Goal: Information Seeking & Learning: Find contact information

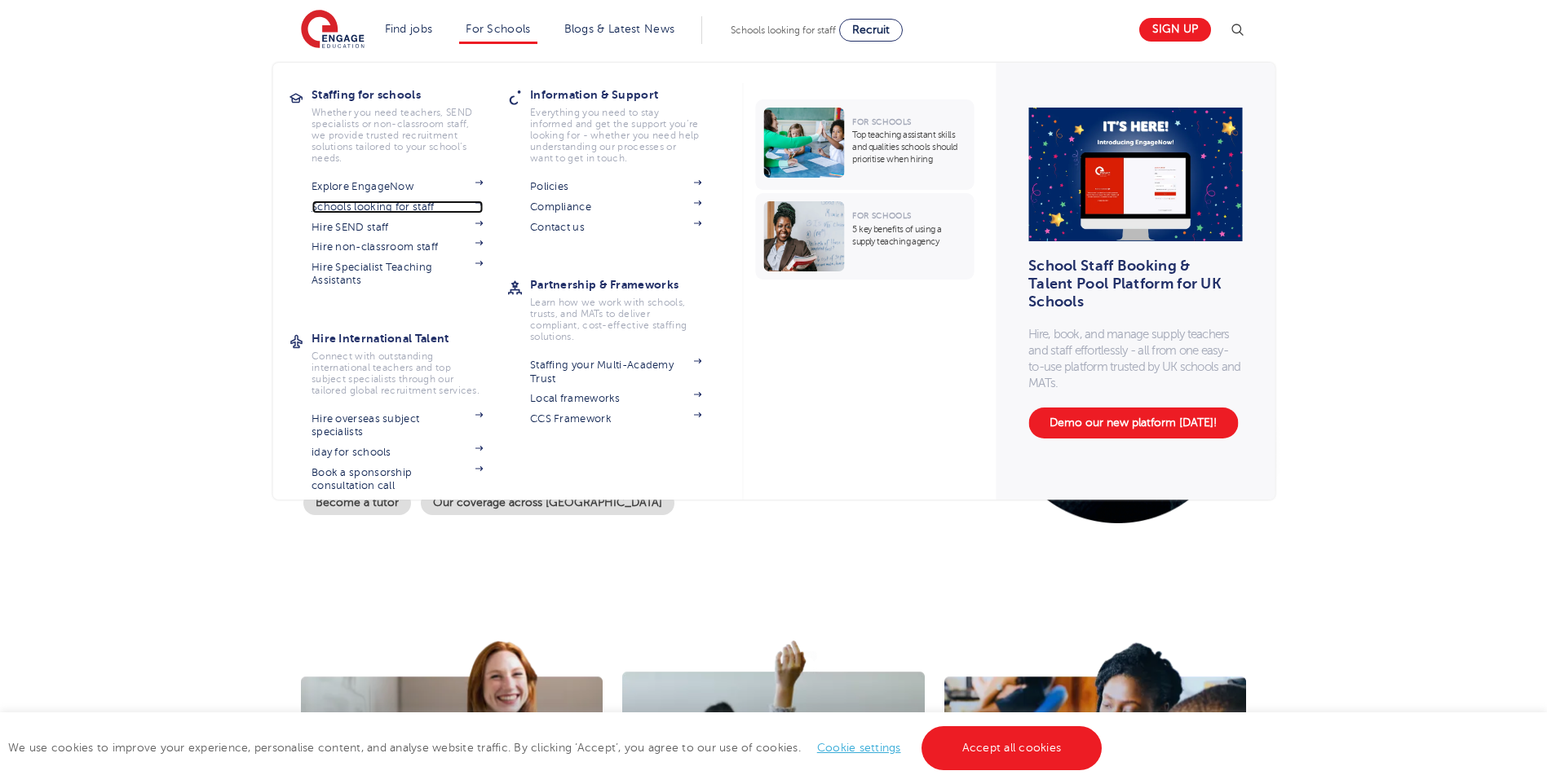
click at [405, 206] on link "Schools looking for staff" at bounding box center [397, 206] width 171 height 13
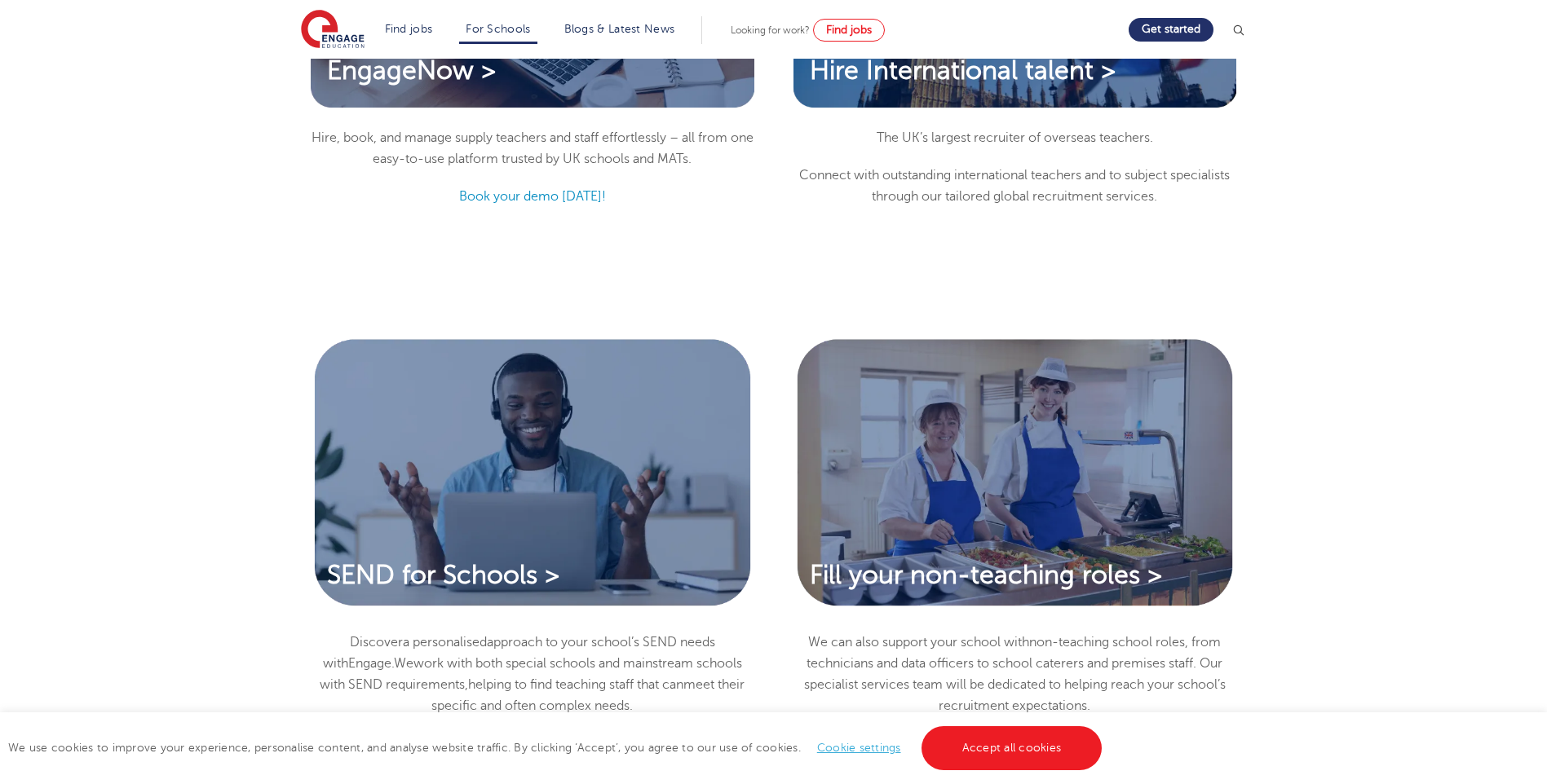
scroll to position [1876, 0]
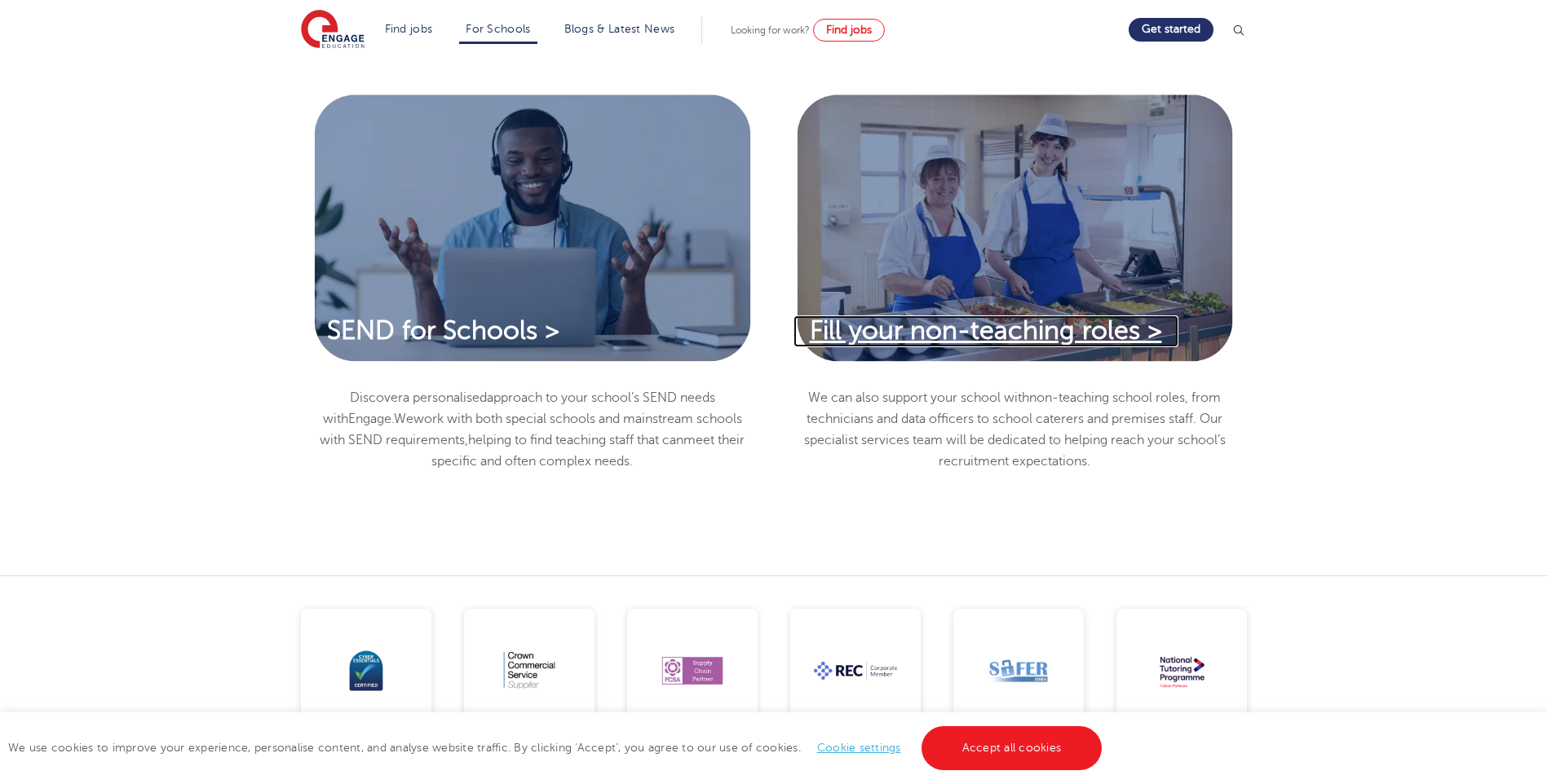
click at [1035, 316] on span "Fill your non-teaching roles >" at bounding box center [985, 330] width 353 height 28
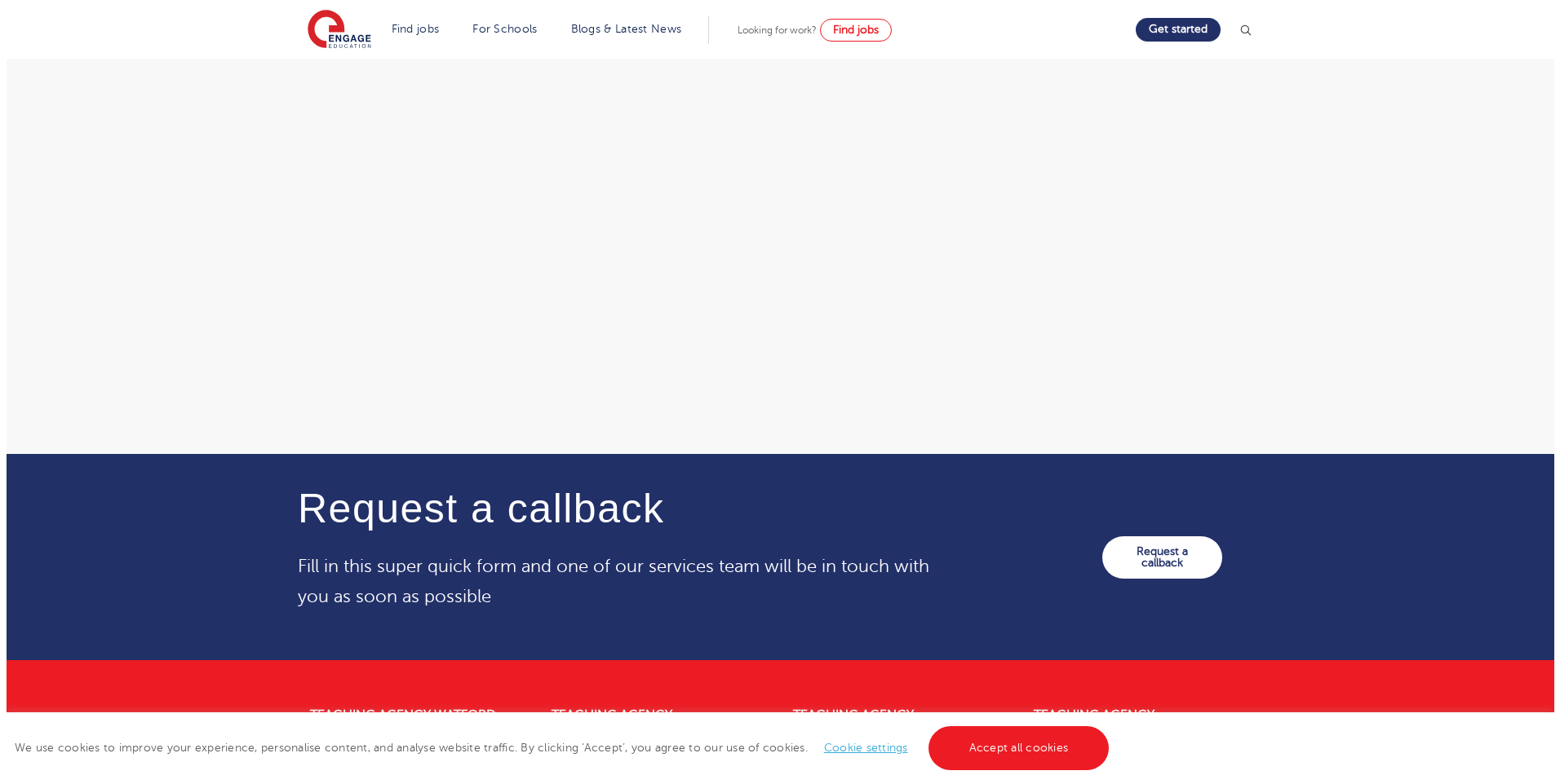
scroll to position [2725, 0]
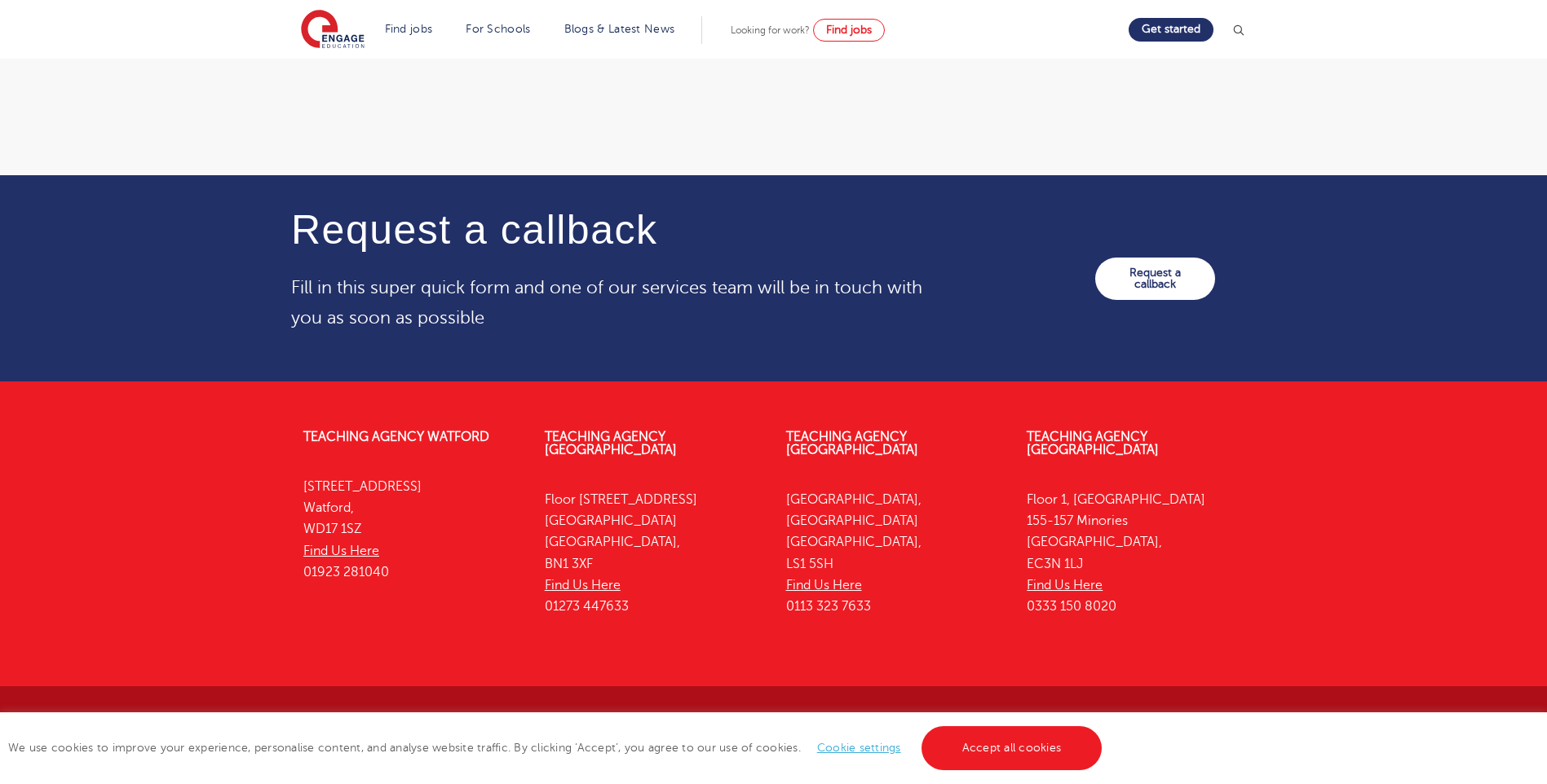
click at [1246, 27] on img at bounding box center [1237, 30] width 17 height 17
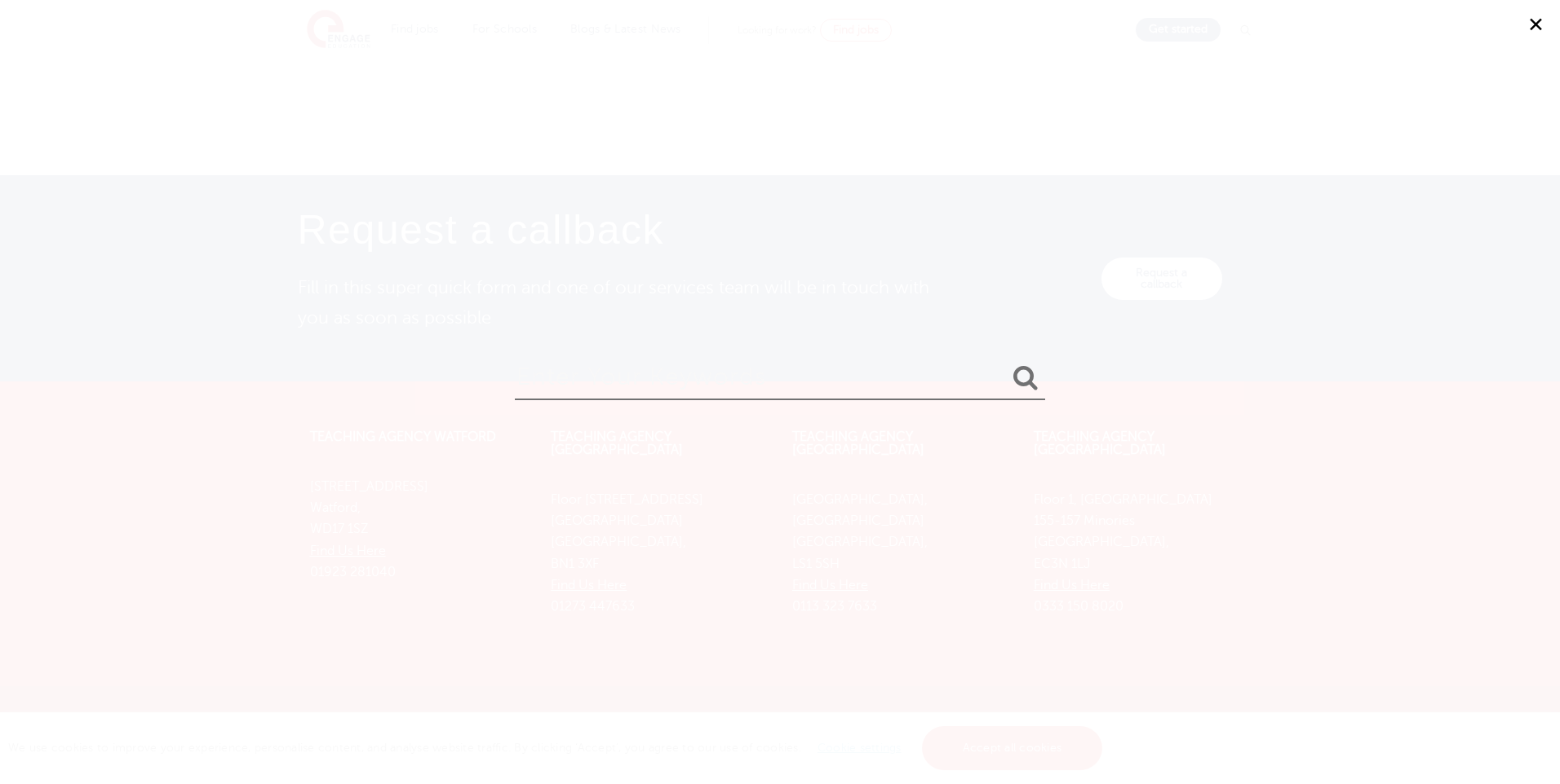
click at [676, 384] on input "search" at bounding box center [780, 374] width 530 height 53
type input "email"
click at [1006, 363] on button "submit" at bounding box center [1026, 378] width 39 height 30
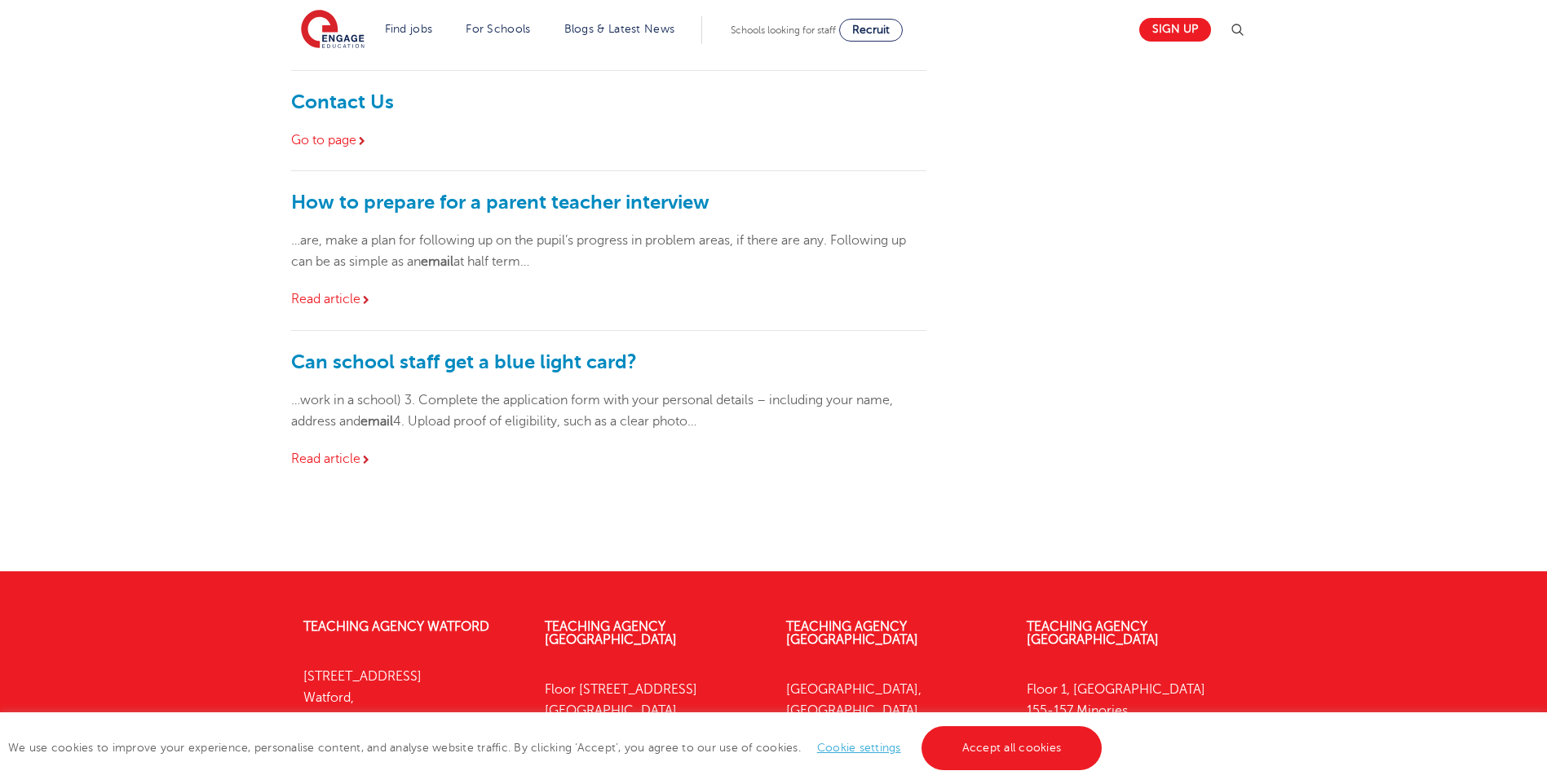
scroll to position [734, 0]
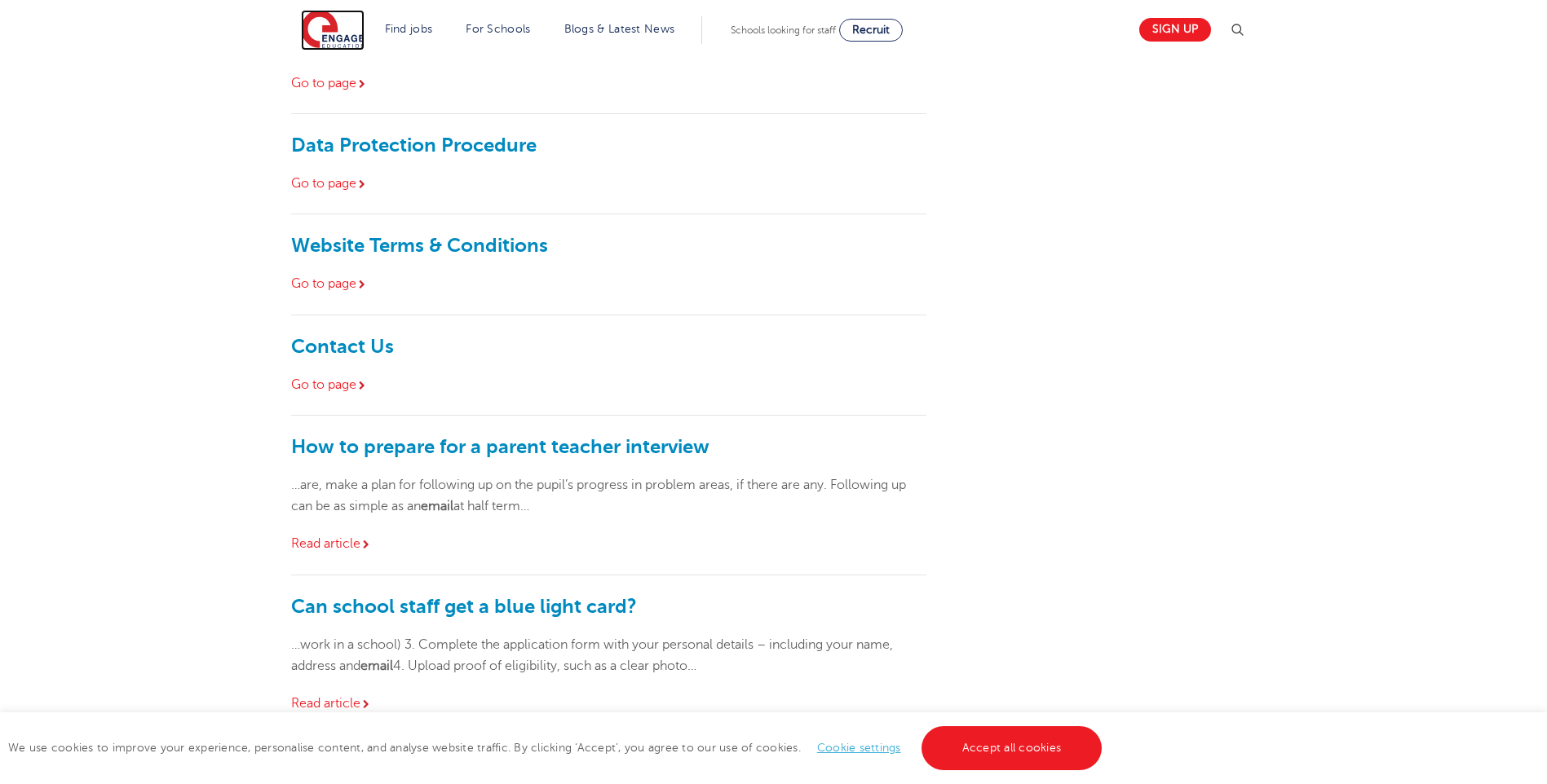
click at [345, 23] on img at bounding box center [332, 30] width 63 height 41
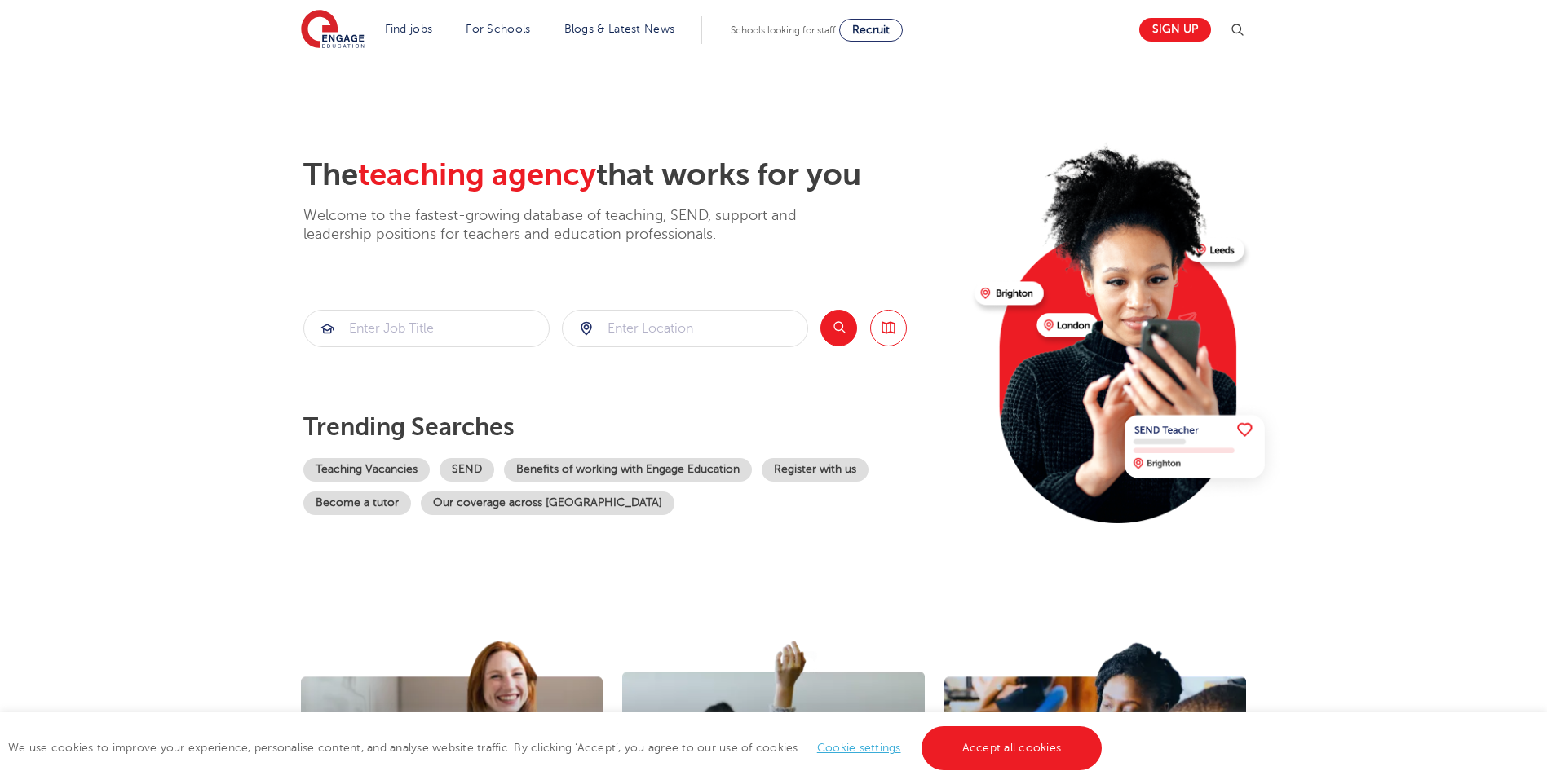
click at [1247, 32] on img at bounding box center [1237, 30] width 20 height 20
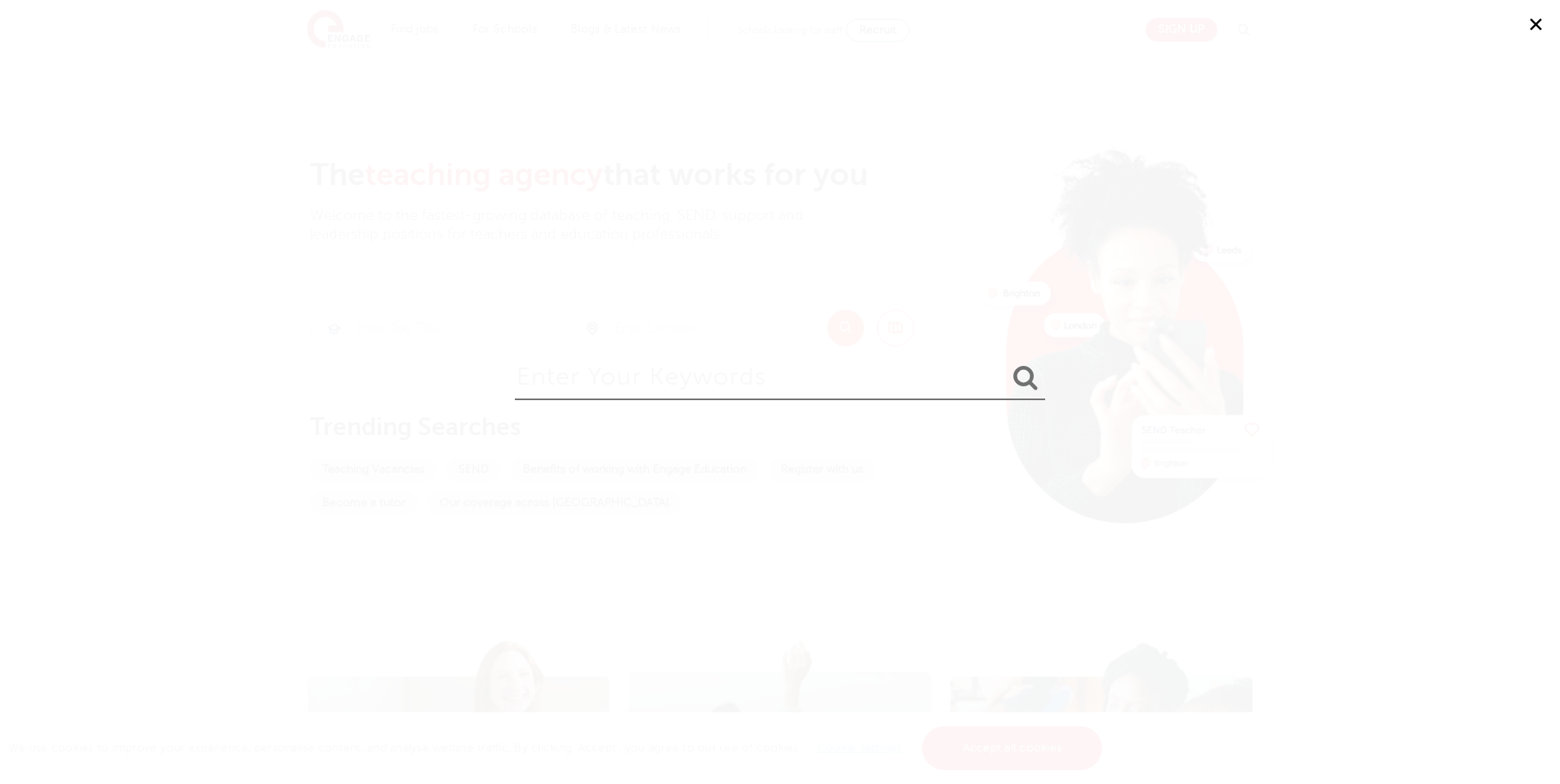
click at [586, 378] on input "search" at bounding box center [780, 374] width 530 height 53
type input "email contact"
click at [1006, 363] on button "submit" at bounding box center [1026, 378] width 39 height 30
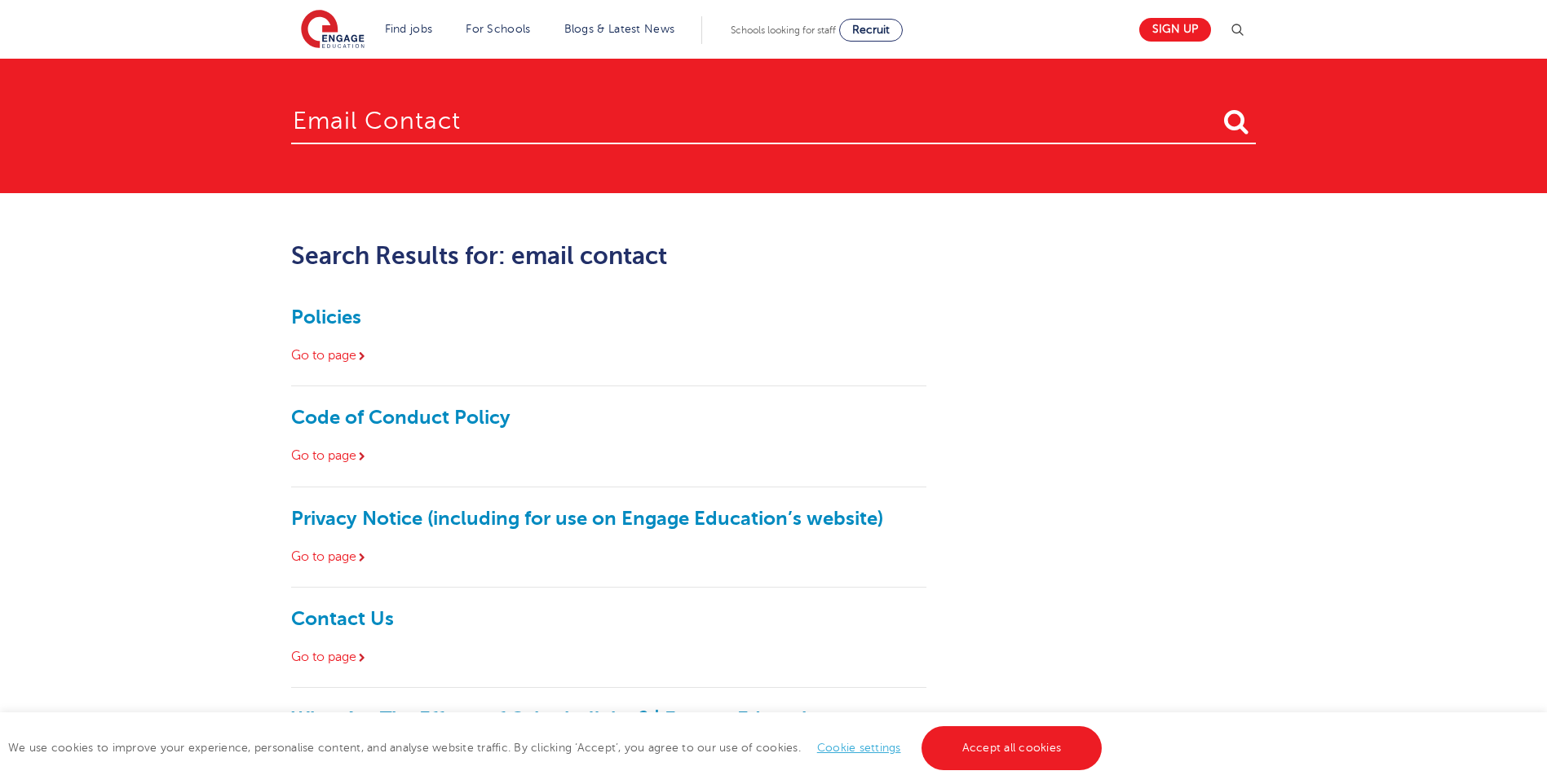
scroll to position [245, 0]
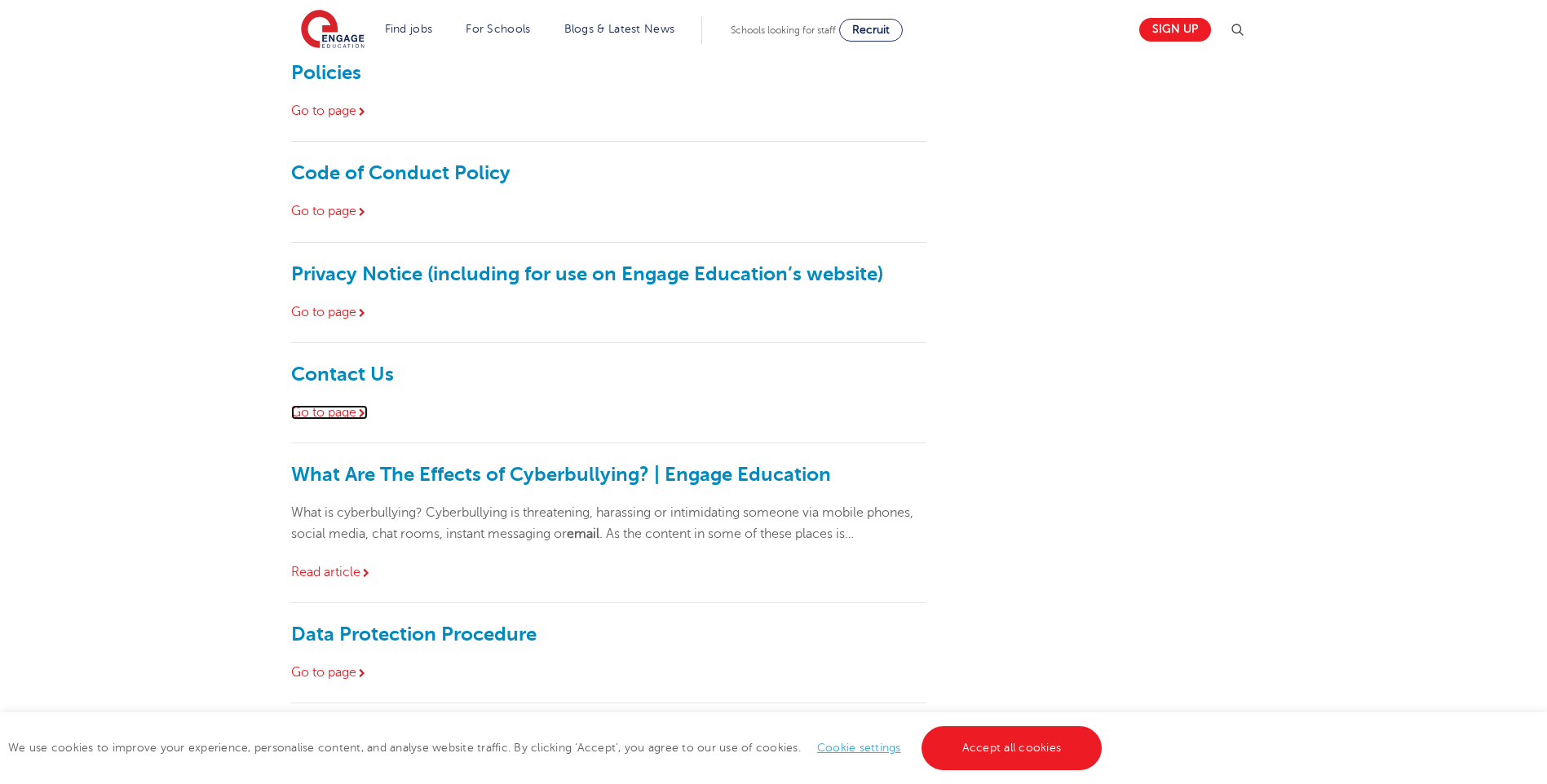
click at [319, 407] on link "Go to page" at bounding box center [329, 412] width 77 height 15
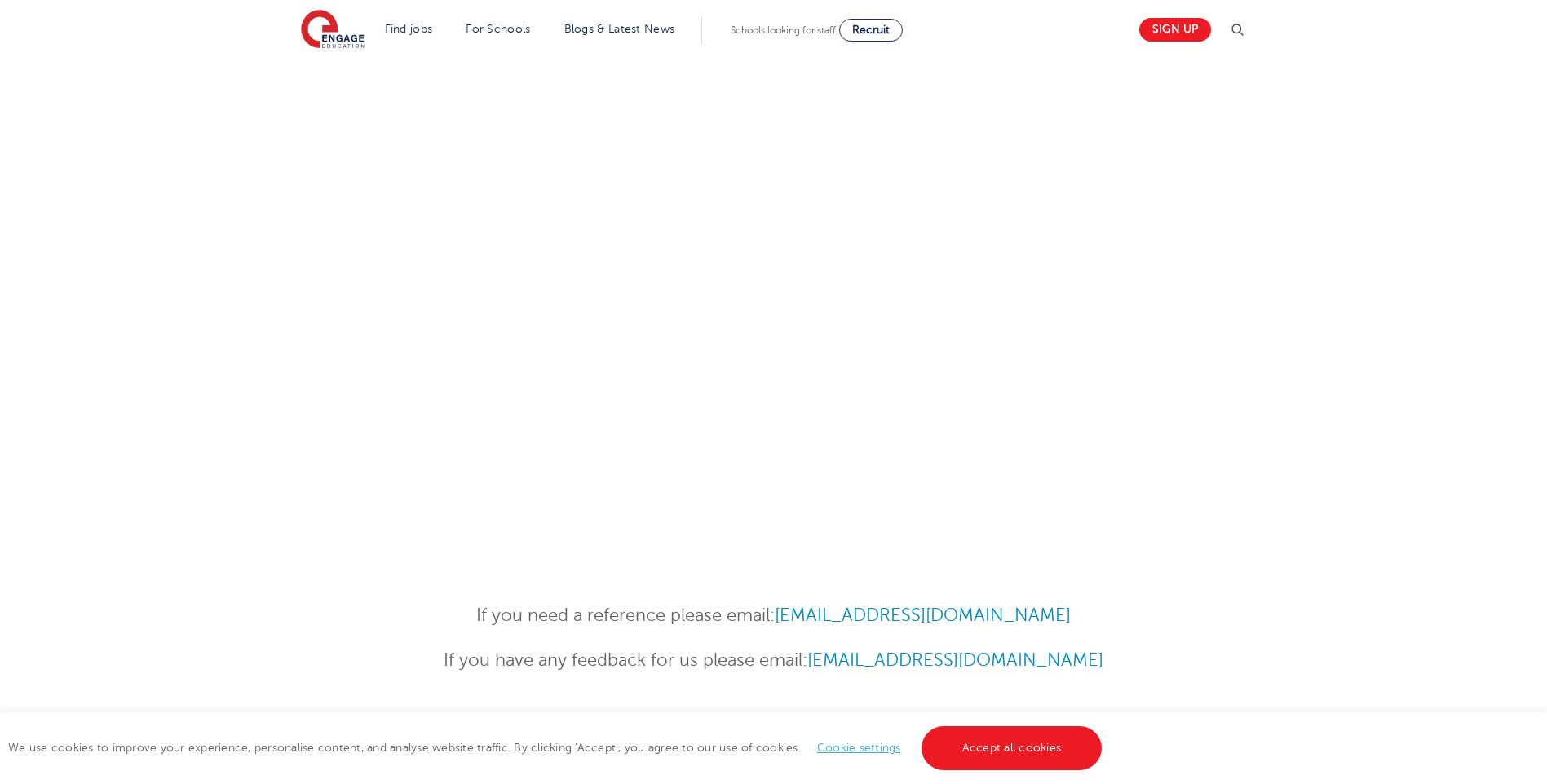
scroll to position [569, 0]
